Goal: Transaction & Acquisition: Subscribe to service/newsletter

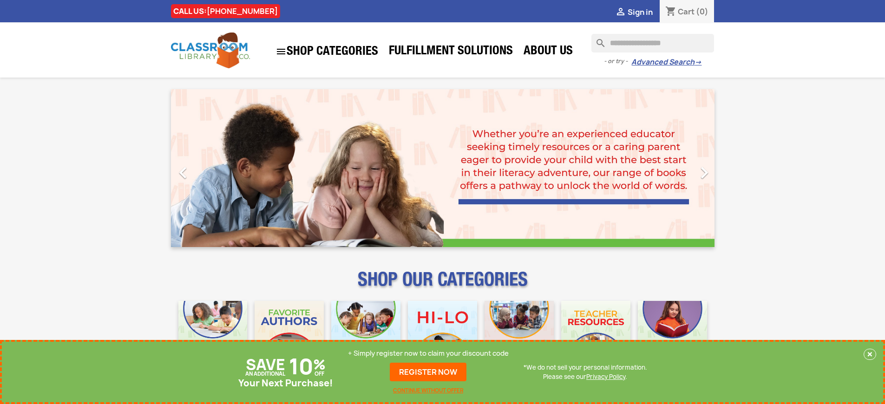
click at [428, 354] on p "+ Simply register now to claim your discount code" at bounding box center [428, 353] width 161 height 9
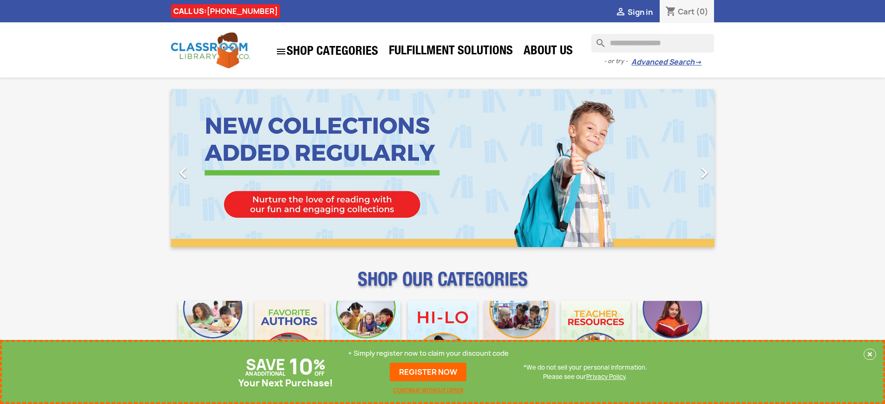
click at [428, 354] on p "+ Simply register now to claim your discount code" at bounding box center [428, 353] width 161 height 9
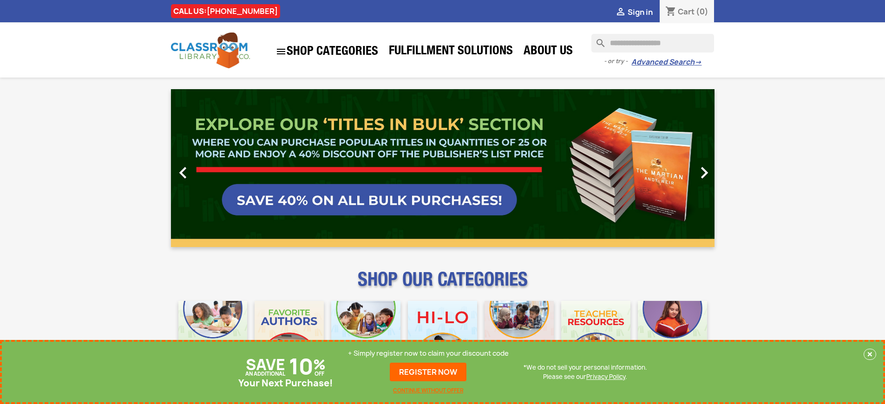
click at [428, 354] on p "+ Simply register now to claim your discount code" at bounding box center [428, 353] width 161 height 9
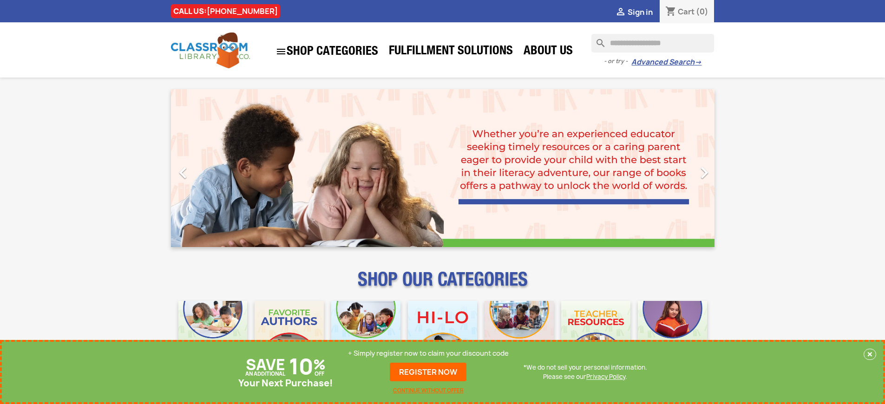
click at [428, 354] on p "+ Simply register now to claim your discount code" at bounding box center [428, 353] width 161 height 9
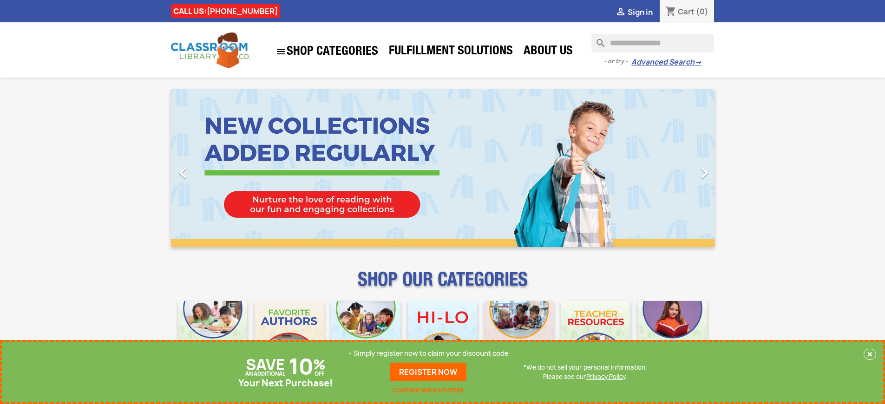
click at [428, 354] on p "+ Simply register now to claim your discount code" at bounding box center [428, 353] width 161 height 9
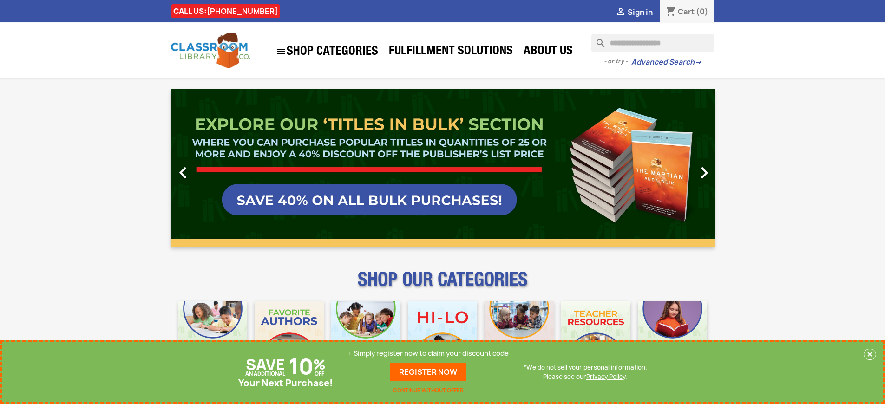
click at [428, 354] on p "+ Simply register now to claim your discount code" at bounding box center [428, 353] width 161 height 9
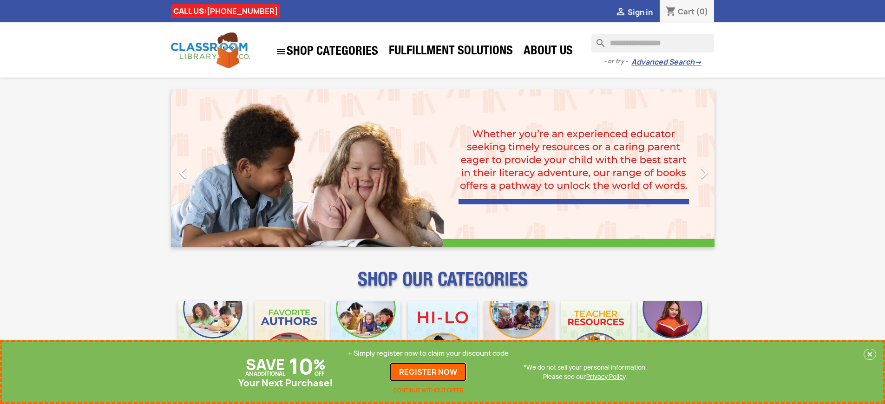
click at [428, 372] on link "REGISTER NOW" at bounding box center [428, 372] width 77 height 19
click at [428, 354] on p "+ Simply register now to claim your discount code" at bounding box center [428, 353] width 161 height 9
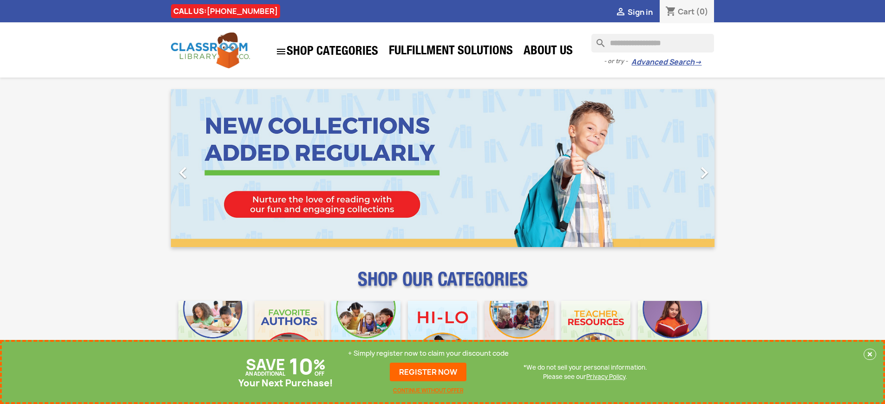
click at [428, 354] on p "+ Simply register now to claim your discount code" at bounding box center [428, 353] width 161 height 9
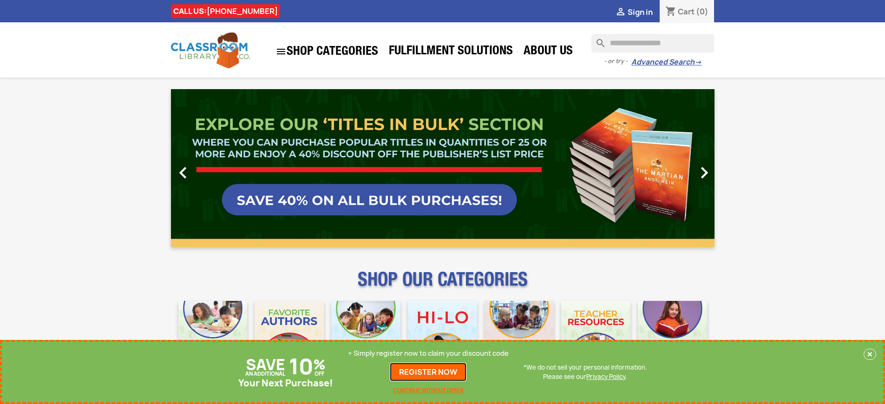
click at [428, 372] on link "REGISTER NOW" at bounding box center [428, 372] width 77 height 19
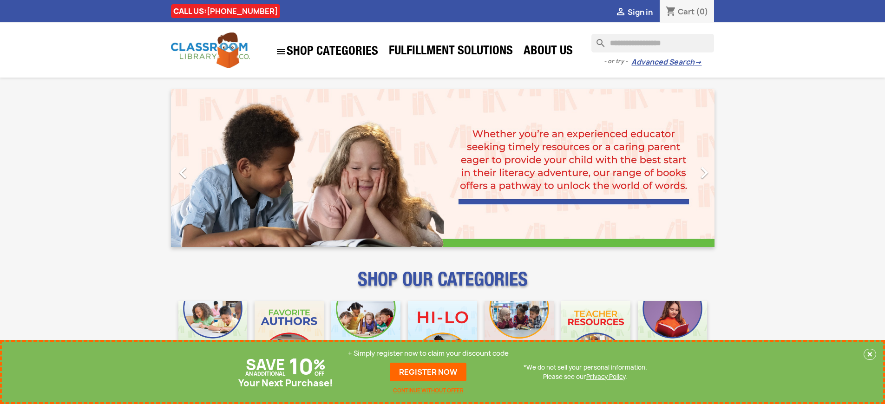
click at [428, 354] on p "+ Simply register now to claim your discount code" at bounding box center [428, 353] width 161 height 9
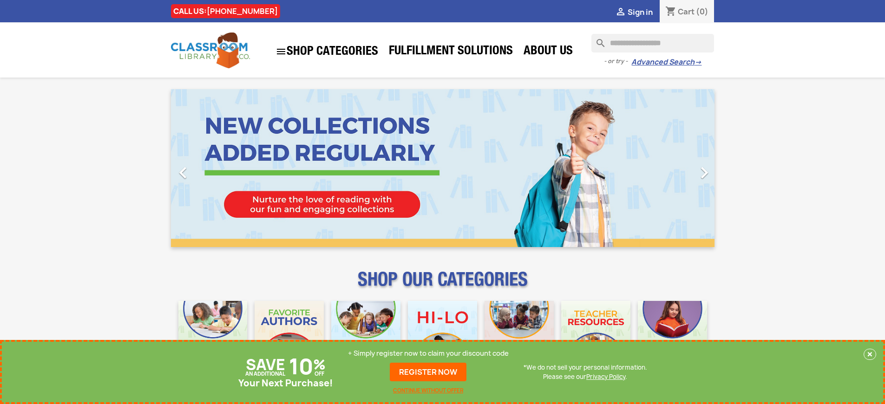
click at [428, 354] on p "+ Simply register now to claim your discount code" at bounding box center [428, 353] width 161 height 9
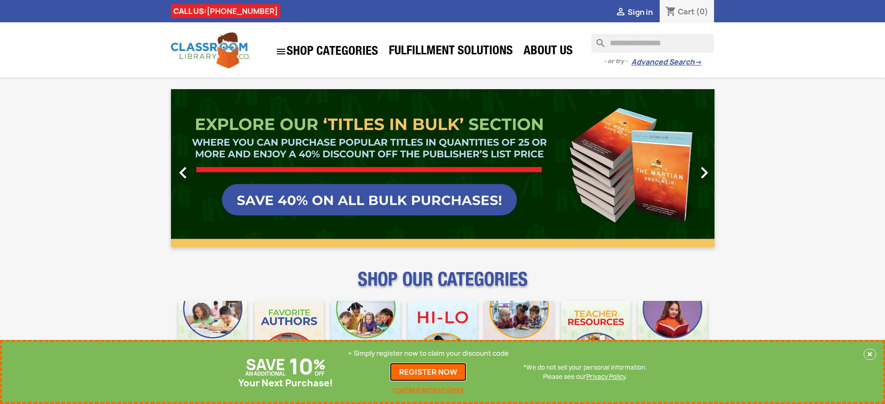
click at [428, 372] on link "REGISTER NOW" at bounding box center [428, 372] width 77 height 19
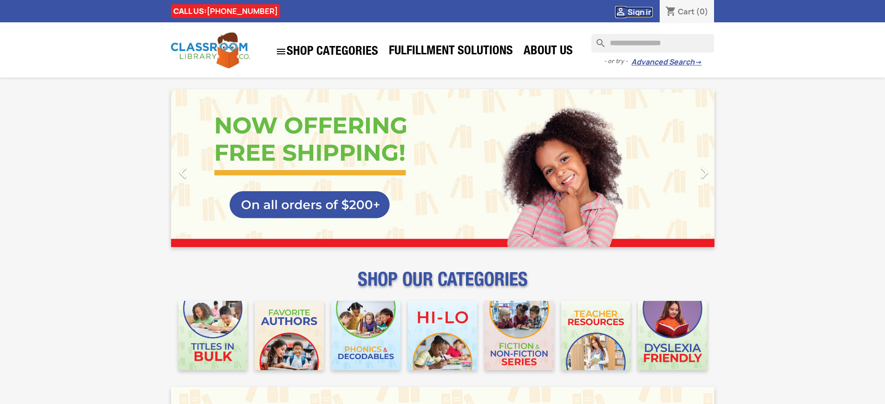
click at [640, 12] on span "Sign in" at bounding box center [640, 12] width 25 height 10
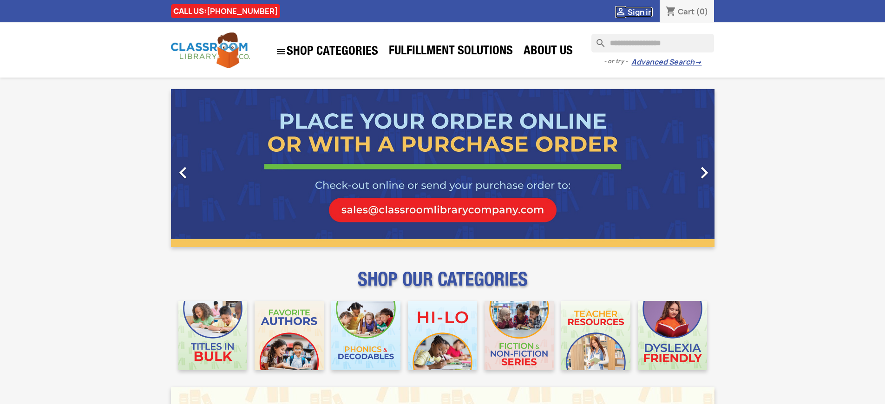
click at [640, 12] on span "Sign in" at bounding box center [640, 12] width 25 height 10
